Goal: Find specific page/section: Find specific page/section

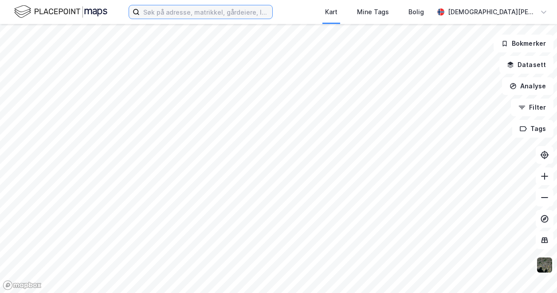
click at [157, 11] on input at bounding box center [206, 11] width 133 height 13
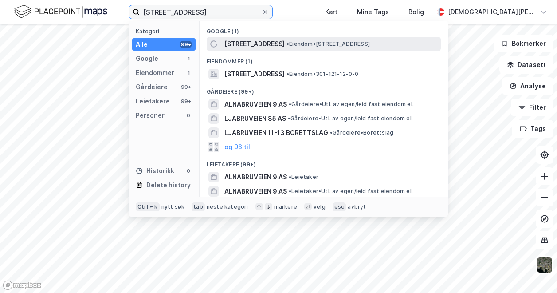
type input "[STREET_ADDRESS]"
click at [248, 42] on span "[STREET_ADDRESS]" at bounding box center [254, 44] width 60 height 11
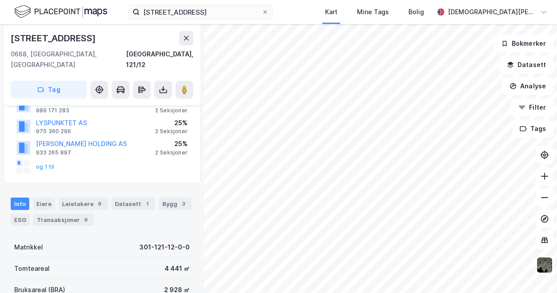
scroll to position [147, 0]
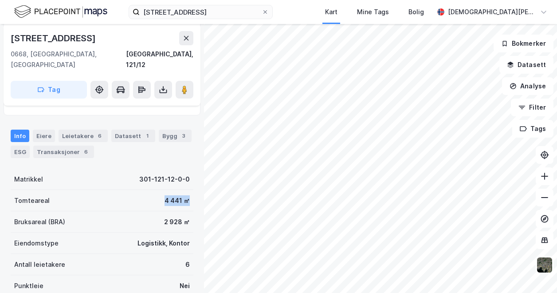
drag, startPoint x: 160, startPoint y: 188, endPoint x: 186, endPoint y: 188, distance: 26.6
click at [186, 188] on div "[STREET_ADDRESS], 121/12 Tag Hjemmelshaver ALNABRUVEIEN 9 AS 930 786 047 100% 2…" at bounding box center [102, 158] width 204 height 269
drag, startPoint x: 186, startPoint y: 188, endPoint x: 154, endPoint y: 209, distance: 38.4
click at [154, 209] on div "[STREET_ADDRESS], 121/12 Tag Hjemmelshaver ALNABRUVEIEN 9 AS 930 786 047 100% 2…" at bounding box center [102, 158] width 204 height 269
drag, startPoint x: 154, startPoint y: 209, endPoint x: 145, endPoint y: 181, distance: 30.0
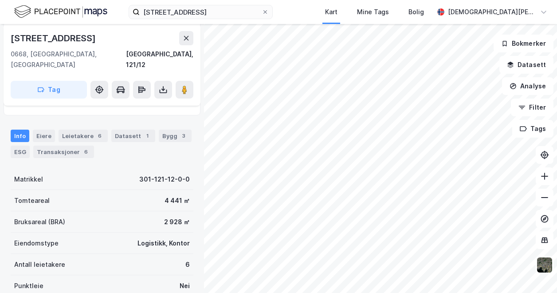
click at [145, 190] on div "Tomteareal 4 441 ㎡" at bounding box center [102, 200] width 183 height 21
drag, startPoint x: 161, startPoint y: 190, endPoint x: 193, endPoint y: 208, distance: 37.1
click at [193, 208] on div "[STREET_ADDRESS], 121/12 Tag Hjemmelshaver ALNABRUVEIEN 9 AS 930 786 047 100% 2…" at bounding box center [102, 158] width 204 height 269
drag, startPoint x: 193, startPoint y: 208, endPoint x: 155, endPoint y: 188, distance: 43.5
click at [155, 190] on div "Tomteareal 4 441 ㎡" at bounding box center [102, 200] width 183 height 21
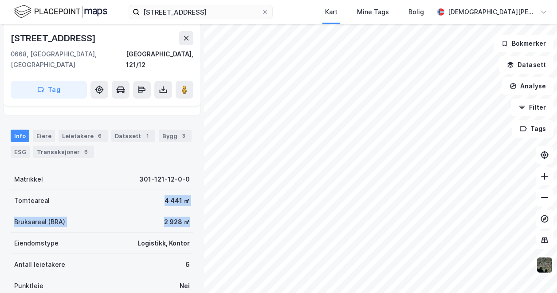
drag, startPoint x: 160, startPoint y: 188, endPoint x: 190, endPoint y: 208, distance: 36.4
click at [190, 208] on div "[STREET_ADDRESS], 121/12 Tag Hjemmelshaver ALNABRUVEIEN 9 AS 930 786 047 100% 2…" at bounding box center [102, 158] width 204 height 269
drag, startPoint x: 190, startPoint y: 208, endPoint x: 164, endPoint y: 187, distance: 32.8
click at [164, 195] on div "4 441 ㎡" at bounding box center [176, 200] width 25 height 11
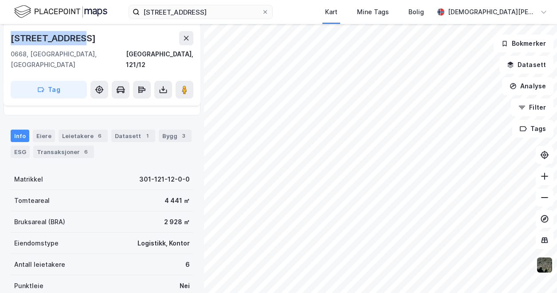
drag, startPoint x: 79, startPoint y: 36, endPoint x: 11, endPoint y: 44, distance: 69.1
click at [11, 44] on div "[STREET_ADDRESS]" at bounding box center [102, 38] width 183 height 14
copy div "[STREET_ADDRESS]"
